Goal: Communication & Community: Ask a question

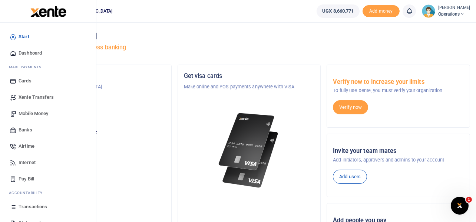
click at [39, 112] on span "Mobile Money" at bounding box center [34, 113] width 30 height 7
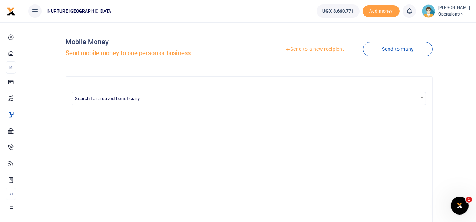
click at [328, 48] on link "Send to a new recipient" at bounding box center [314, 49] width 97 height 13
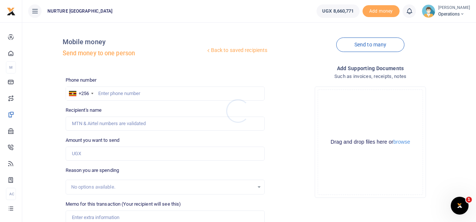
drag, startPoint x: 142, startPoint y: 94, endPoint x: 122, endPoint y: 92, distance: 20.9
click at [139, 94] on div at bounding box center [238, 111] width 476 height 222
click at [122, 92] on div at bounding box center [238, 111] width 476 height 222
click at [122, 92] on input "text" at bounding box center [165, 93] width 199 height 14
type input "774911762"
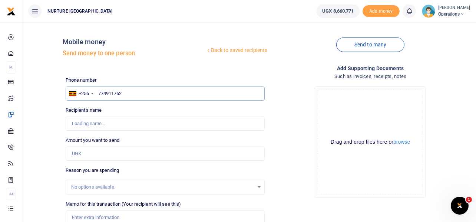
type input "[PERSON_NAME]"
type input "774911762"
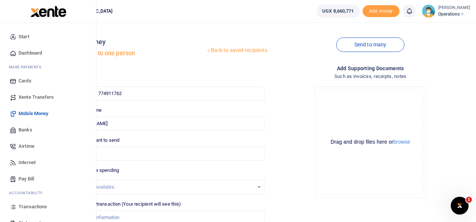
click at [27, 206] on span "Transactions" at bounding box center [33, 206] width 29 height 7
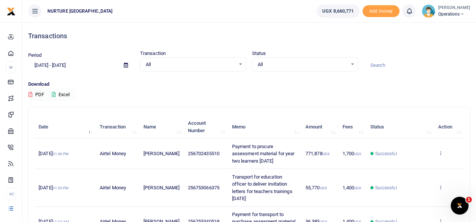
click at [61, 93] on button "Excel" at bounding box center [61, 94] width 30 height 13
click at [462, 205] on icon "Open Intercom Messenger" at bounding box center [459, 204] width 12 height 12
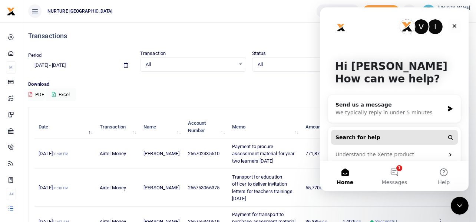
scroll to position [29, 0]
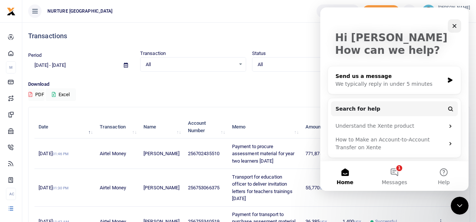
click at [371, 78] on div "Send us a message" at bounding box center [389, 76] width 109 height 8
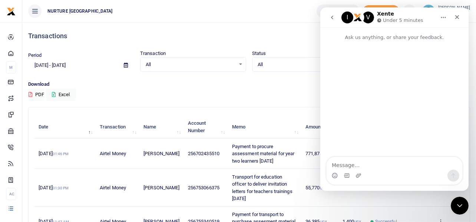
scroll to position [0, 0]
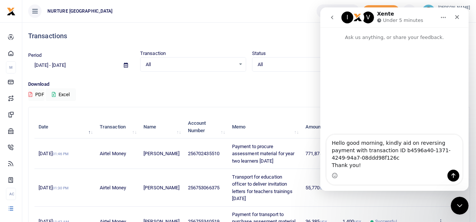
type textarea "Hello good morning, kindly aid on reversing payment with transaction ID b4596a4…"
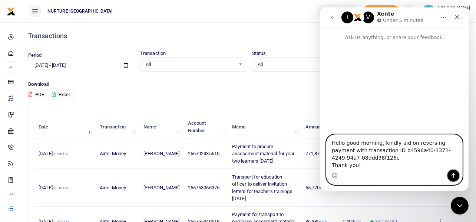
click at [454, 175] on icon "Send a message…" at bounding box center [453, 175] width 6 height 6
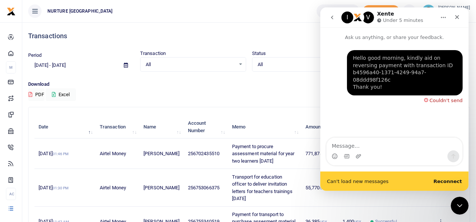
click at [450, 181] on b "Reconnect" at bounding box center [447, 181] width 29 height 6
click at [439, 105] on div "Hello good morning, kindly aid on reversing payment with transaction ID b4596a4…" at bounding box center [394, 89] width 148 height 97
click at [430, 108] on div "Hello good morning, kindly aid on reversing payment with transaction ID b4596a4…" at bounding box center [394, 89] width 148 height 97
click at [443, 98] on div "Couldn't send" at bounding box center [445, 100] width 33 height 5
click at [454, 98] on div "Couldn't send" at bounding box center [445, 100] width 33 height 5
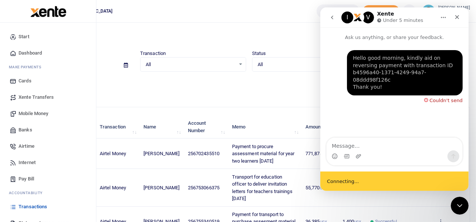
click at [23, 113] on span "Mobile Money" at bounding box center [34, 113] width 30 height 7
